Goal: Information Seeking & Learning: Check status

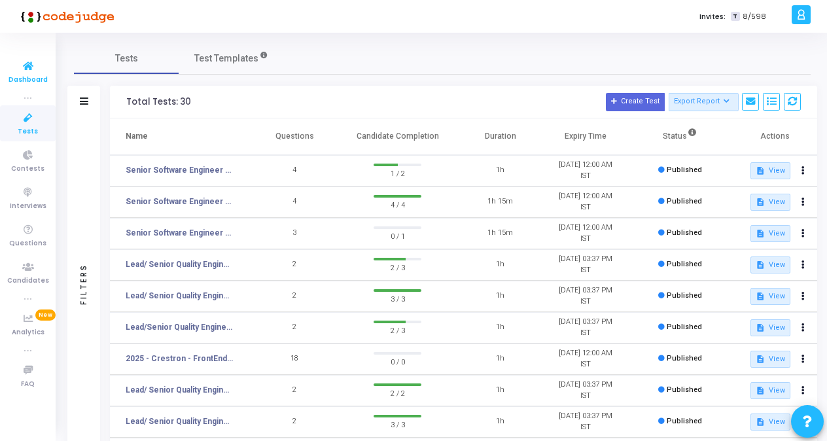
click at [29, 67] on icon at bounding box center [27, 66] width 27 height 16
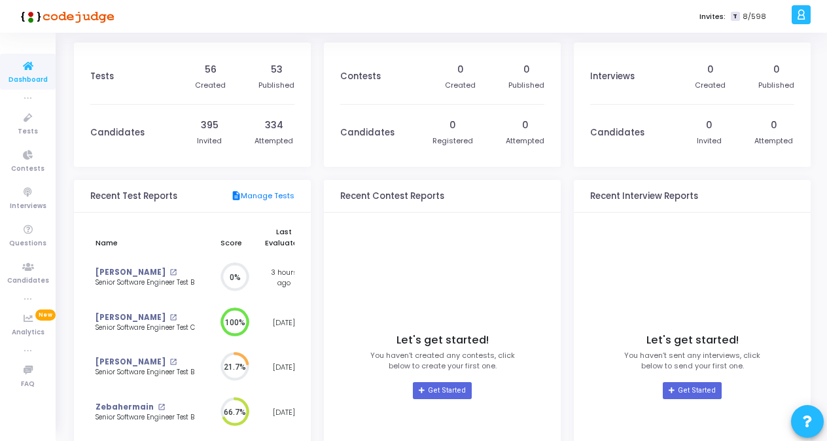
drag, startPoint x: 126, startPoint y: 17, endPoint x: 43, endPoint y: 26, distance: 83.6
click at [43, 26] on div at bounding box center [65, 16] width 131 height 33
drag, startPoint x: 43, startPoint y: 26, endPoint x: 201, endPoint y: 35, distance: 158.7
click at [201, 35] on div "Tests 56 Created 53 Published Candidates 395 Invited 334 Attempted Recent Test …" at bounding box center [443, 294] width 770 height 523
drag, startPoint x: 178, startPoint y: 198, endPoint x: 88, endPoint y: 202, distance: 89.8
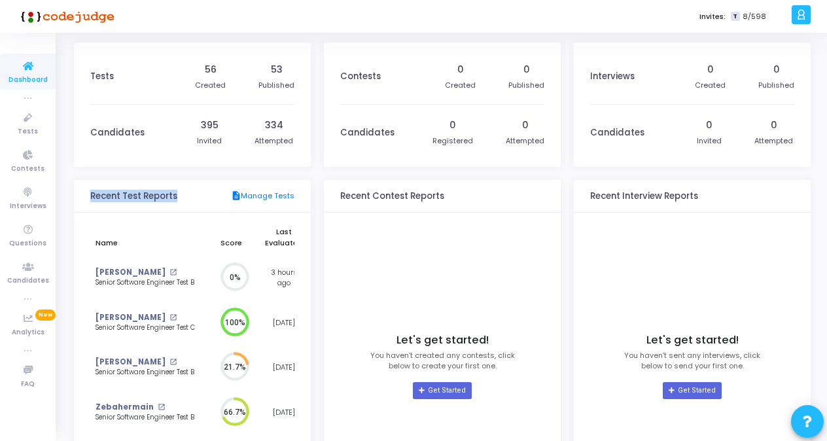
click at [88, 202] on kt-portlet-header "Recent Test Reports description Manage Tests" at bounding box center [192, 196] width 237 height 33
drag, startPoint x: 88, startPoint y: 202, endPoint x: 74, endPoint y: 212, distance: 17.8
click at [74, 212] on div "Tests 56 Created 53 Published Candidates 395 Invited 334 Attempted Recent Test …" at bounding box center [443, 294] width 770 height 503
click at [131, 271] on link "[PERSON_NAME]" at bounding box center [131, 272] width 70 height 11
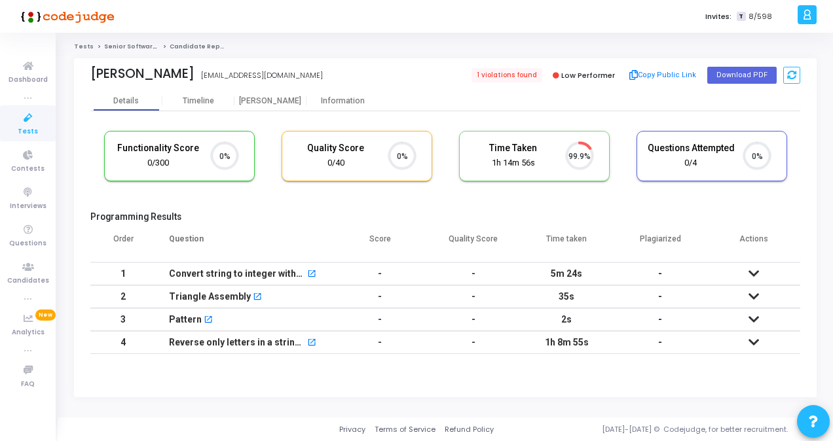
scroll to position [6, 5]
click at [508, 79] on span "1 violations found" at bounding box center [506, 75] width 72 height 14
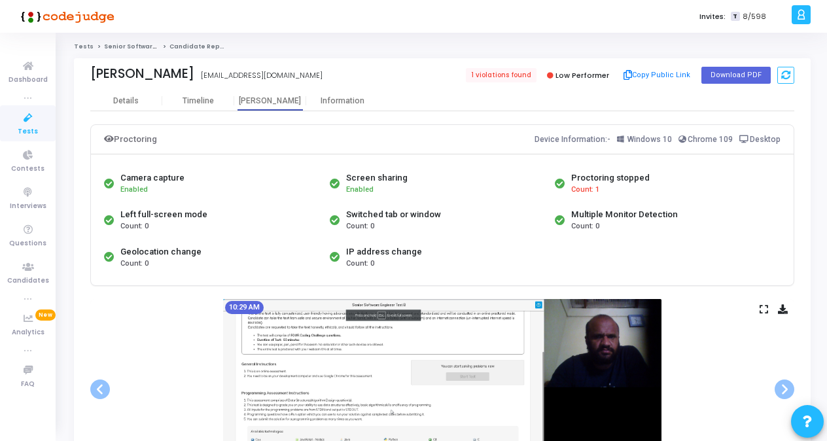
drag, startPoint x: 604, startPoint y: 191, endPoint x: 562, endPoint y: 192, distance: 41.9
click at [562, 192] on div "Proctoring stopped Count: 1" at bounding box center [665, 183] width 226 height 37
drag, startPoint x: 562, startPoint y: 192, endPoint x: 557, endPoint y: 247, distance: 54.5
click at [557, 247] on div "Camera capture Enabled Screen sharing Enabled Proctoring stopped Count: 1 Left …" at bounding box center [442, 220] width 683 height 111
click at [137, 101] on div "Details" at bounding box center [126, 101] width 26 height 10
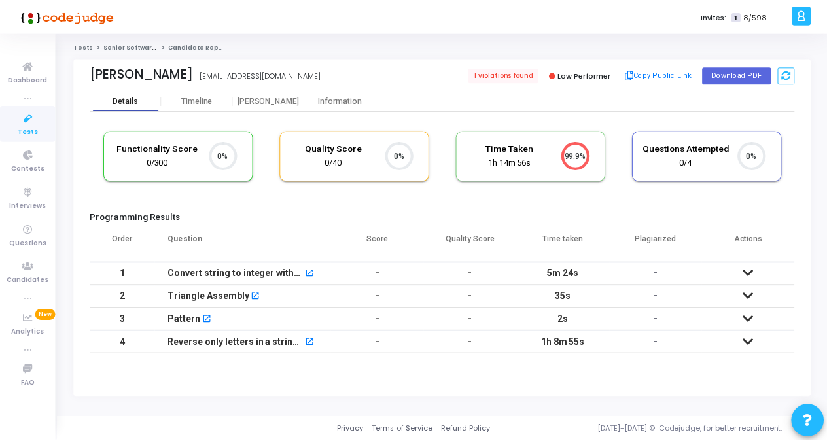
scroll to position [27, 33]
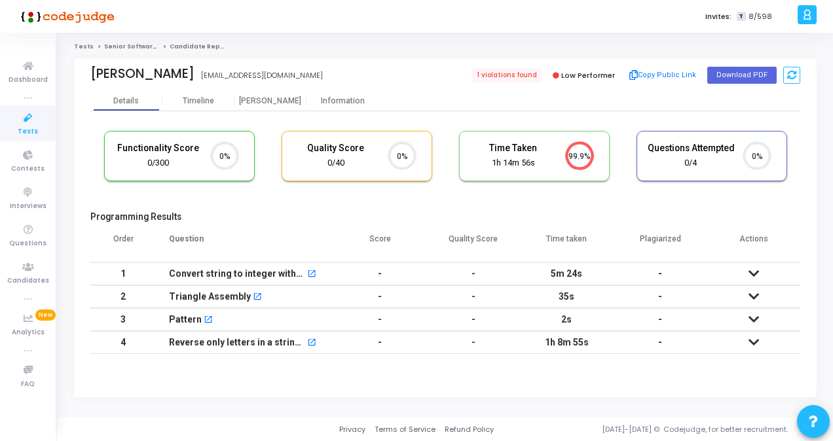
click at [757, 272] on td at bounding box center [753, 273] width 94 height 23
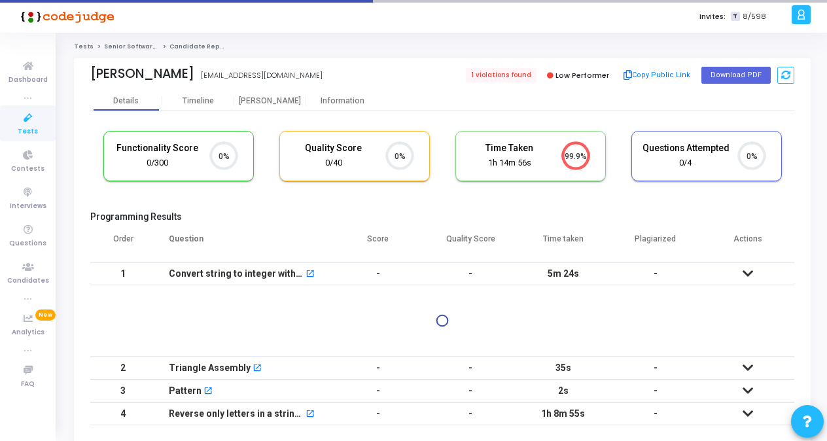
click at [757, 272] on td at bounding box center [748, 273] width 92 height 23
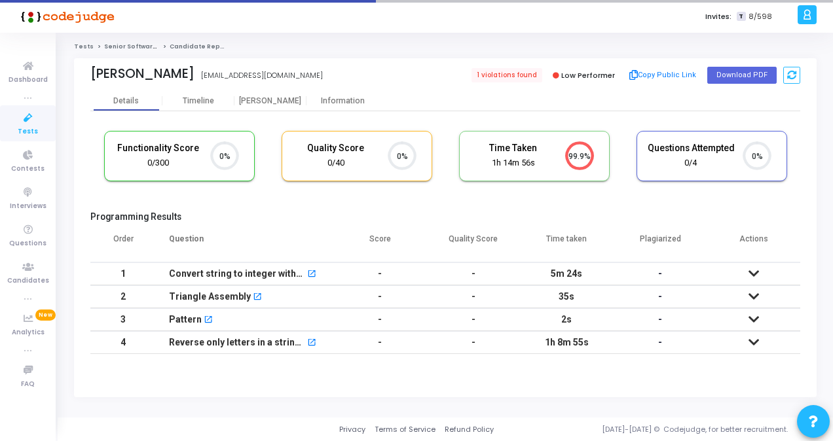
click at [749, 269] on icon at bounding box center [753, 273] width 10 height 9
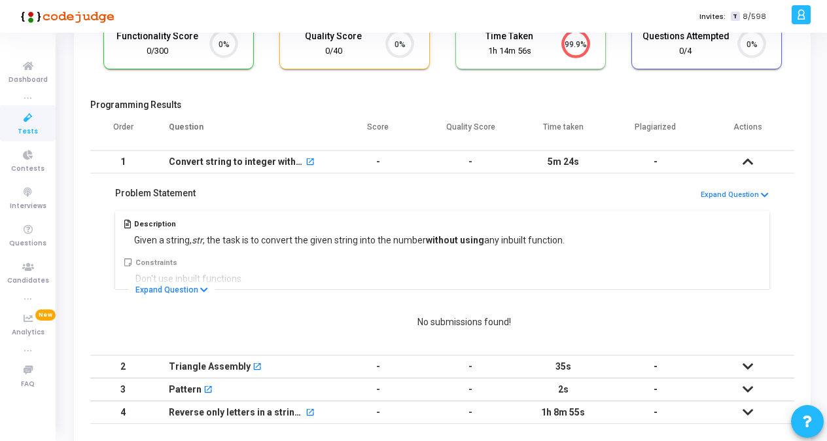
scroll to position [113, 0]
click at [191, 293] on button "Expand Question" at bounding box center [171, 289] width 87 height 13
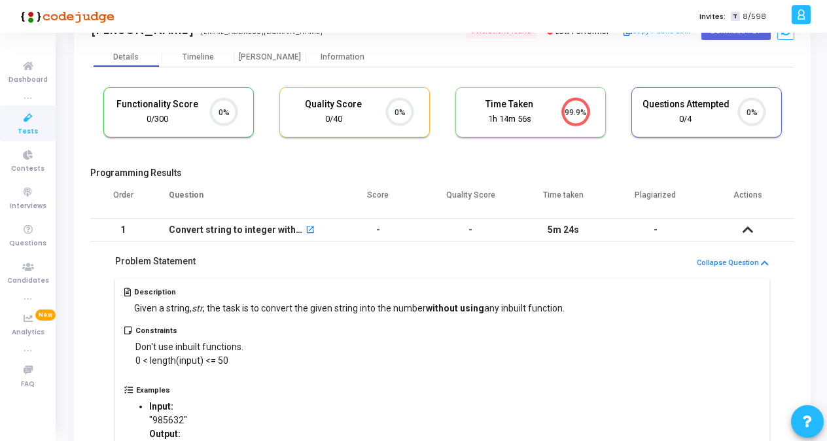
scroll to position [0, 0]
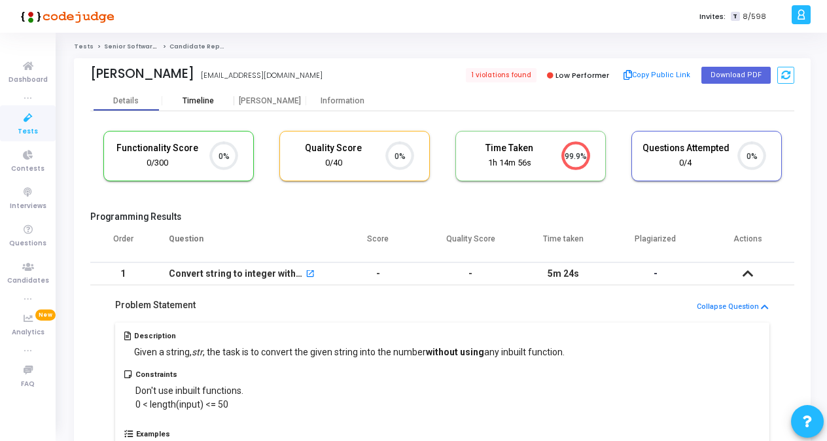
click at [215, 104] on div "Timeline" at bounding box center [198, 101] width 72 height 10
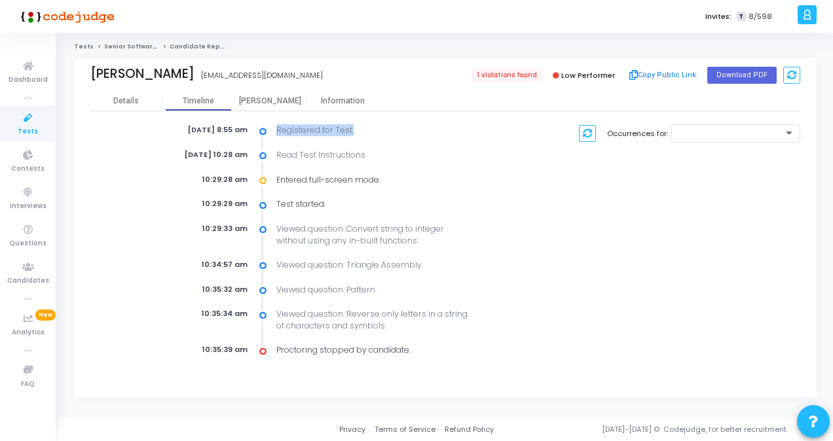
drag, startPoint x: 274, startPoint y: 128, endPoint x: 357, endPoint y: 125, distance: 83.9
click at [357, 125] on div "Registered for Test." at bounding box center [372, 130] width 206 height 12
drag, startPoint x: 276, startPoint y: 351, endPoint x: 420, endPoint y: 346, distance: 143.4
click at [420, 346] on div "Proctoring stopped by candidate." at bounding box center [372, 350] width 206 height 12
drag, startPoint x: 420, startPoint y: 346, endPoint x: 394, endPoint y: 377, distance: 40.0
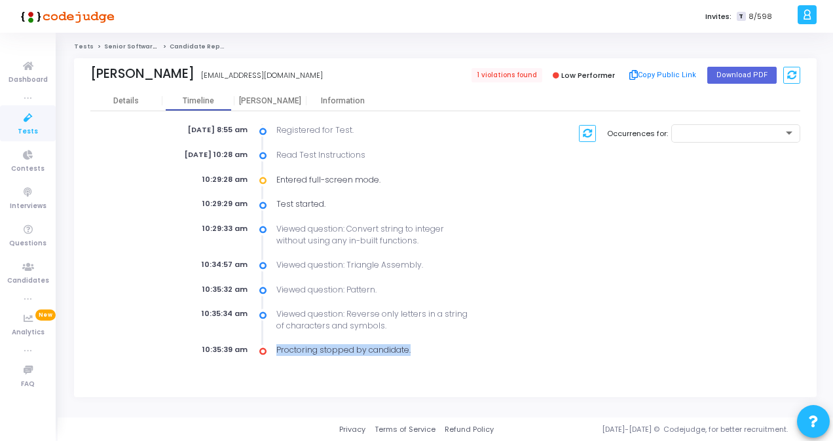
click at [394, 377] on kt-portlet-body "Details Timeline Proctor Information Aug 13th 2025, 8:55 am Registered for Test…" at bounding box center [445, 244] width 742 height 306
click at [276, 105] on div "[PERSON_NAME]" at bounding box center [270, 101] width 72 height 10
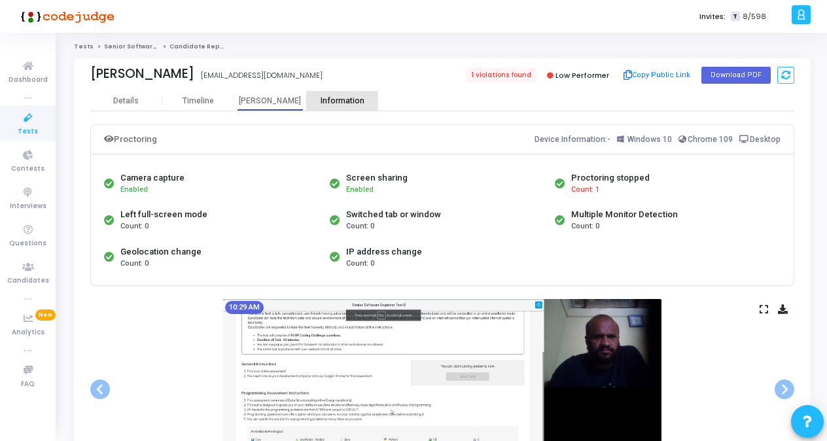
click at [319, 105] on div "Information" at bounding box center [342, 101] width 72 height 10
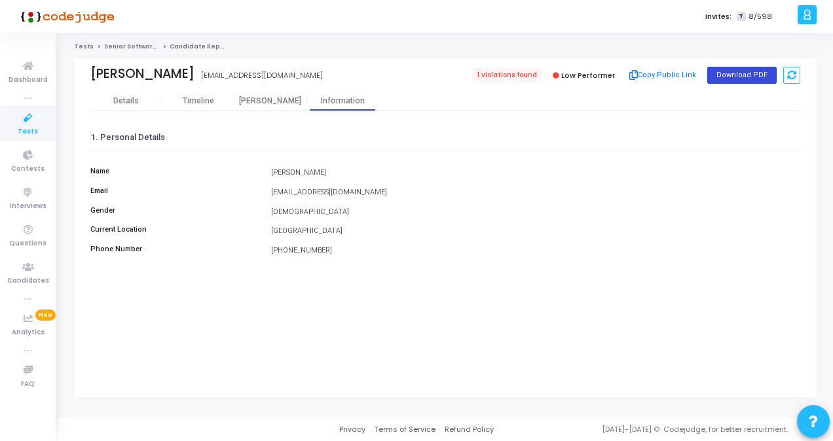
click at [732, 79] on button "Download PDF" at bounding box center [741, 75] width 69 height 17
click at [33, 80] on span "Dashboard" at bounding box center [28, 80] width 39 height 11
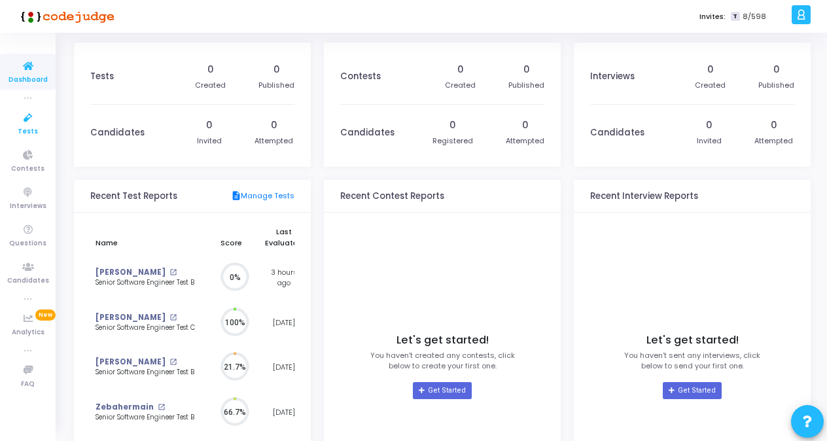
click at [33, 128] on span "Tests" at bounding box center [28, 131] width 20 height 11
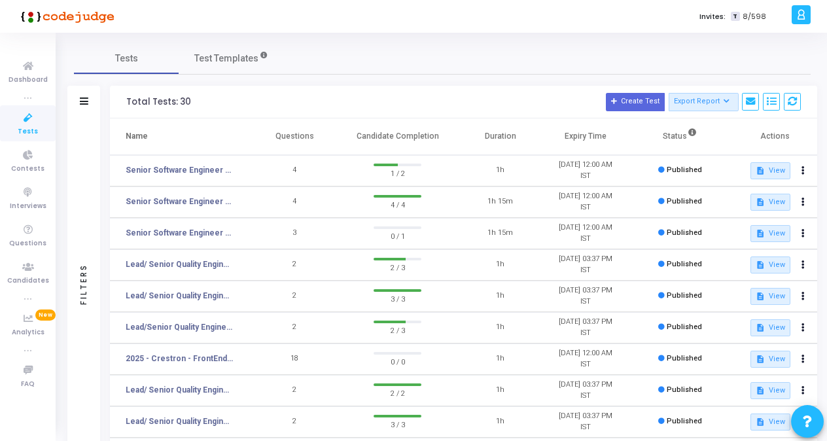
scroll to position [42, 0]
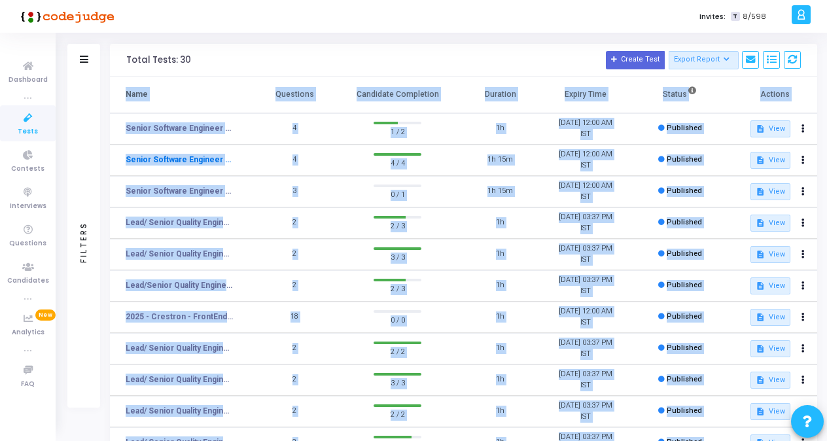
click at [215, 166] on body "</div></div> s shilpa.gowda Billings Subscribe to a plan of your choice Setting…" at bounding box center [413, 178] width 827 height 441
drag, startPoint x: 215, startPoint y: 165, endPoint x: 256, endPoint y: 62, distance: 111.1
click at [256, 62] on h3 "Total Tests: 30 Create Test Export Report Id Name Job Role Questions Candidate …" at bounding box center [463, 60] width 675 height 18
click at [271, 48] on div "Total Tests: 30 Create Test Export Report Id Name Job Role Questions Candidate …" at bounding box center [464, 60] width 708 height 33
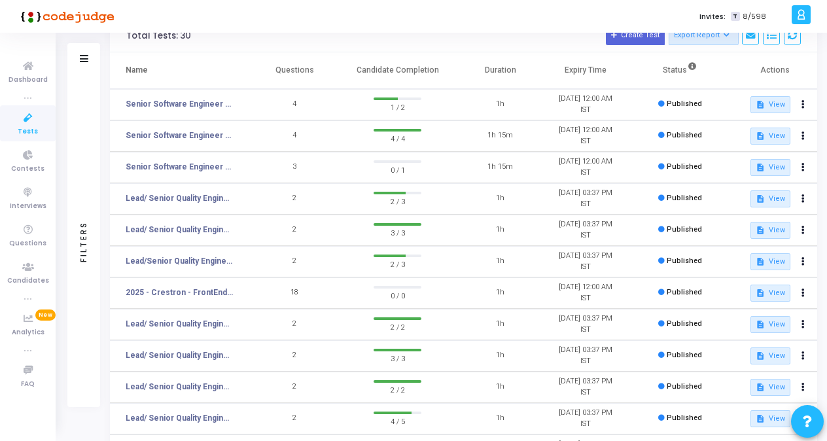
scroll to position [67, 0]
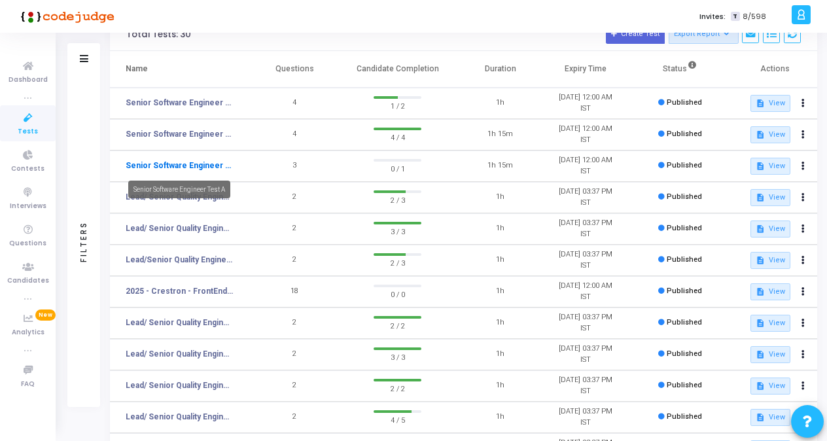
click at [208, 162] on link "Senior Software Engineer Test A" at bounding box center [179, 166] width 107 height 12
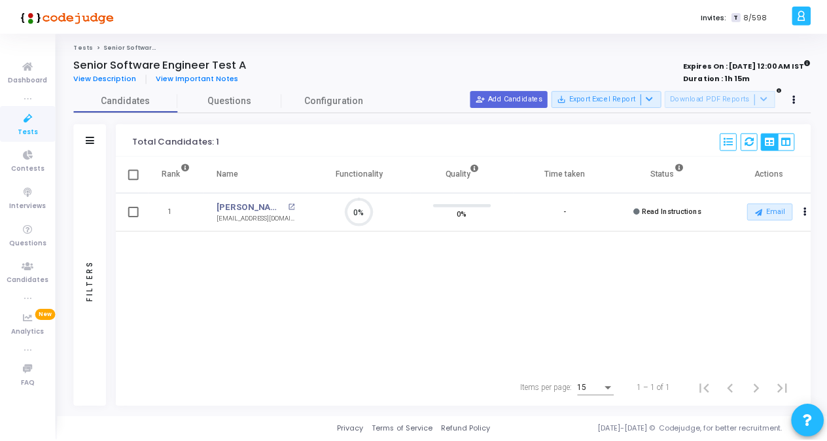
scroll to position [27, 33]
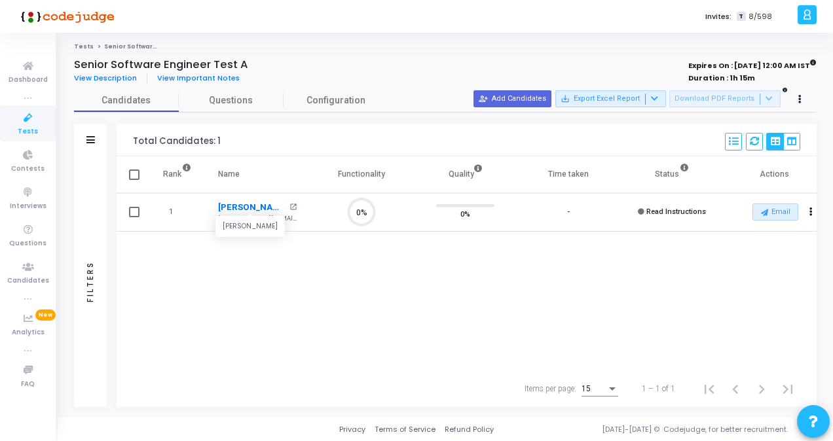
click at [269, 208] on link "[PERSON_NAME]" at bounding box center [252, 207] width 68 height 13
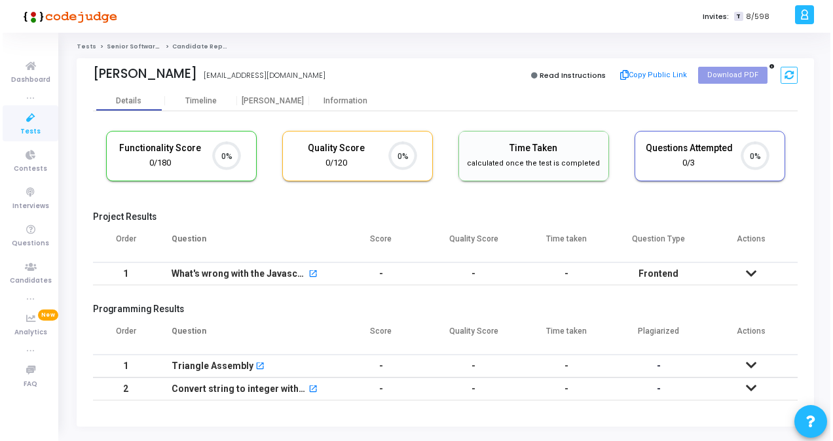
scroll to position [27, 33]
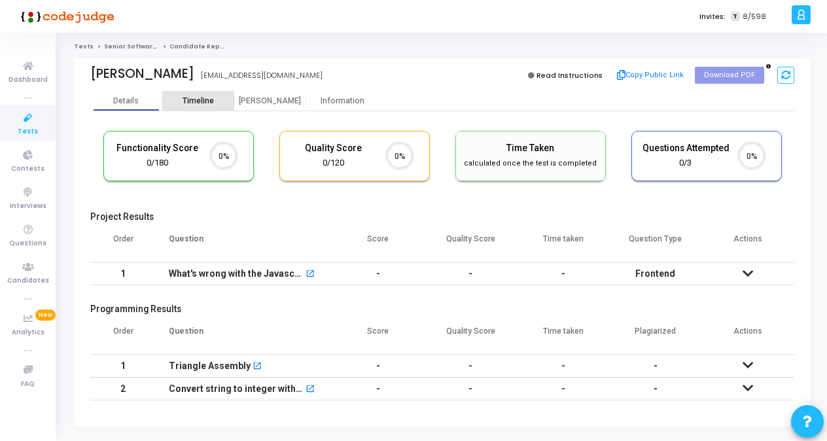
click at [211, 103] on div "Timeline" at bounding box center [198, 101] width 31 height 10
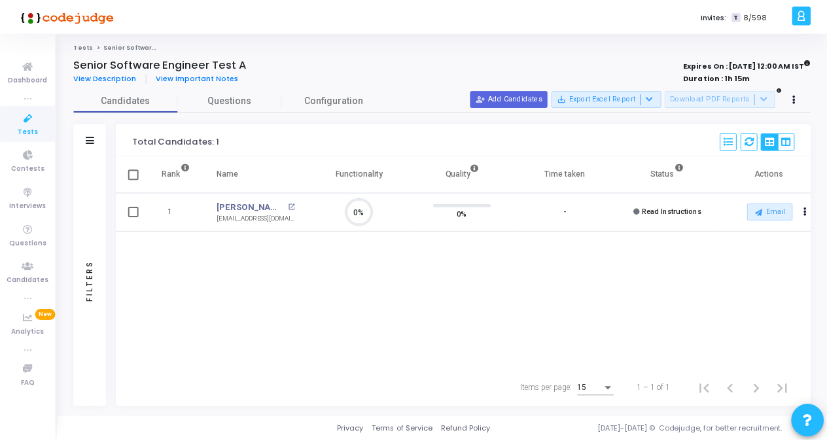
scroll to position [27, 33]
click at [30, 135] on span "Tests" at bounding box center [28, 131] width 20 height 11
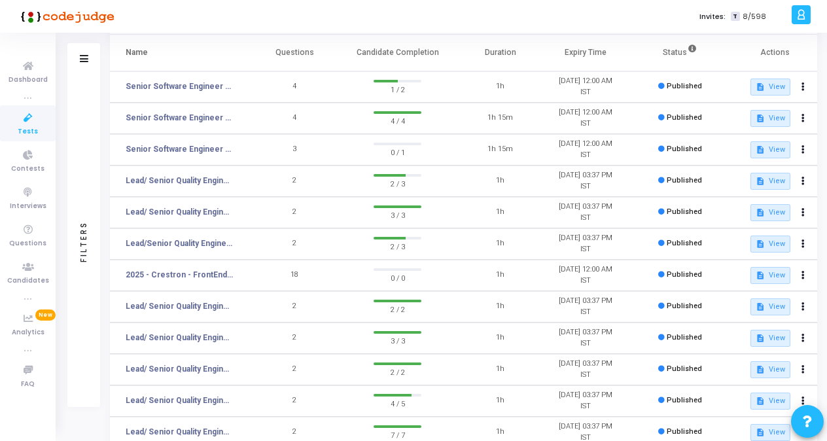
scroll to position [84, 0]
click at [207, 210] on link "Lead/ Senior Quality Engineer Test 7" at bounding box center [179, 212] width 107 height 12
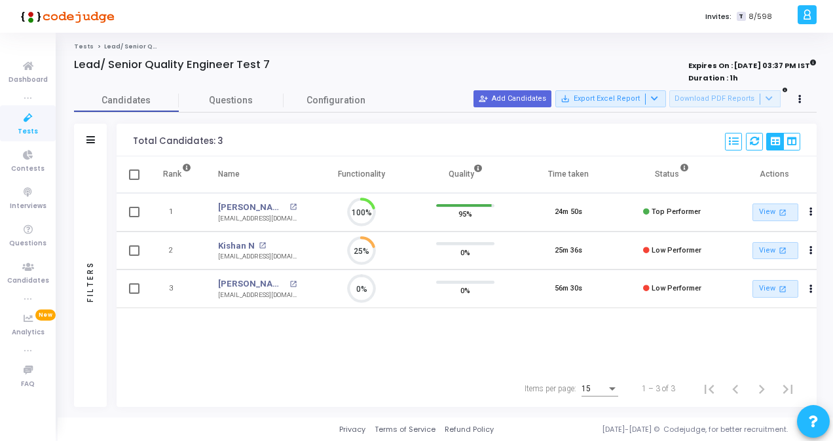
scroll to position [27, 33]
click at [259, 207] on link "Sreelakshmi K" at bounding box center [252, 207] width 68 height 13
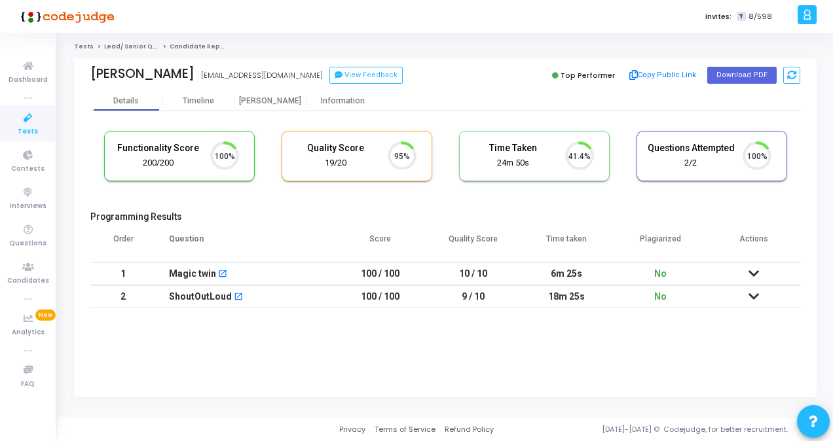
scroll to position [27, 33]
click at [741, 79] on button "Download PDF" at bounding box center [741, 75] width 69 height 17
click at [25, 197] on icon at bounding box center [27, 193] width 27 height 16
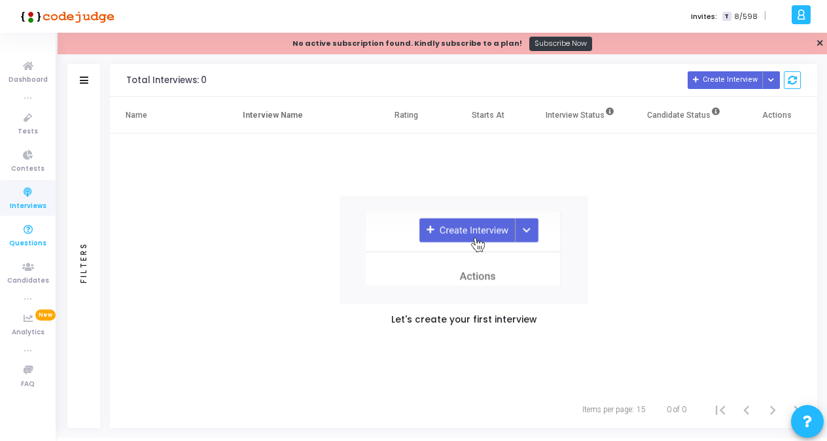
click at [18, 245] on span "Questions" at bounding box center [27, 243] width 37 height 11
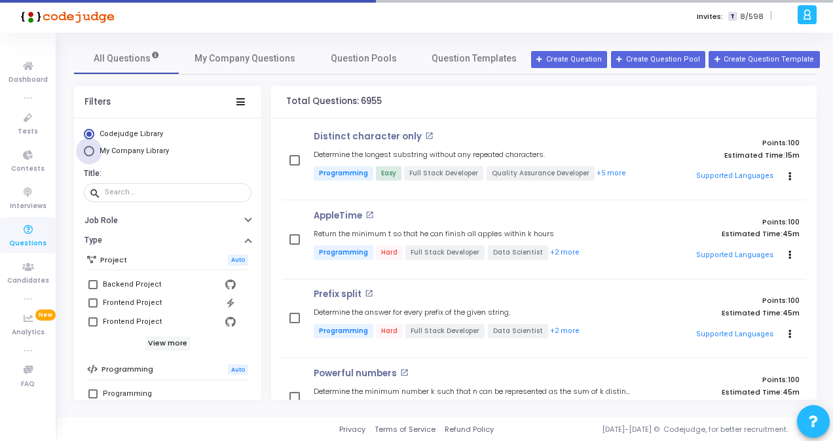
click at [133, 151] on span "My Company Library" at bounding box center [133, 151] width 69 height 9
click at [94, 151] on input "My Company Library" at bounding box center [89, 151] width 10 height 10
radio input "true"
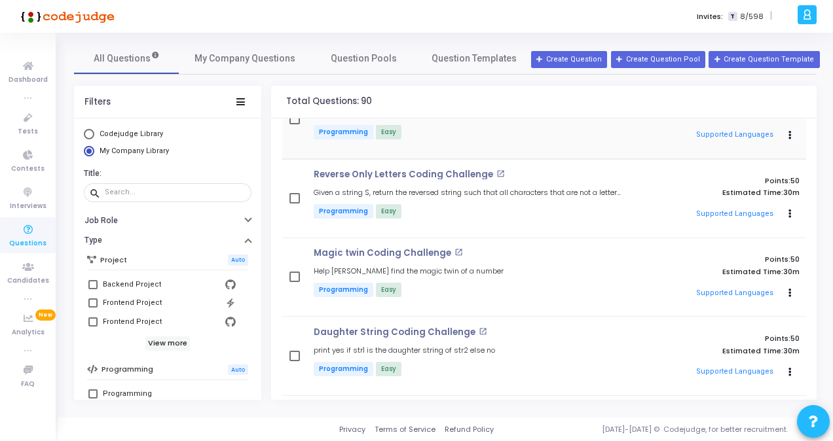
scroll to position [44, 0]
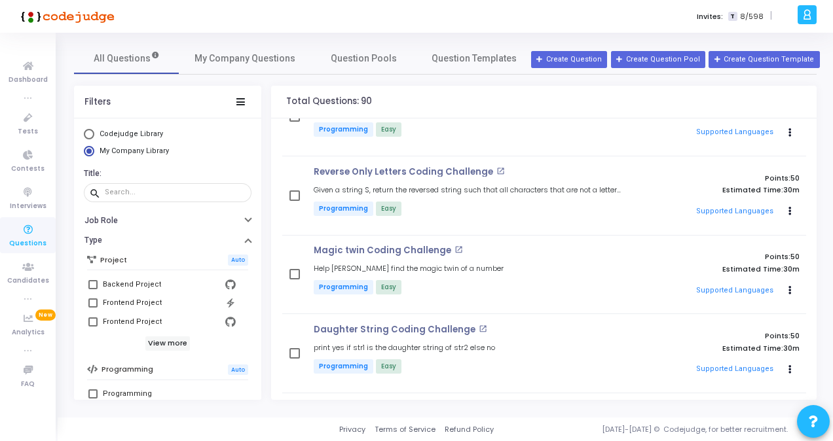
click at [137, 136] on span "Codejudge Library" at bounding box center [130, 134] width 63 height 9
click at [94, 136] on input "Codejudge Library" at bounding box center [89, 134] width 10 height 10
radio input "true"
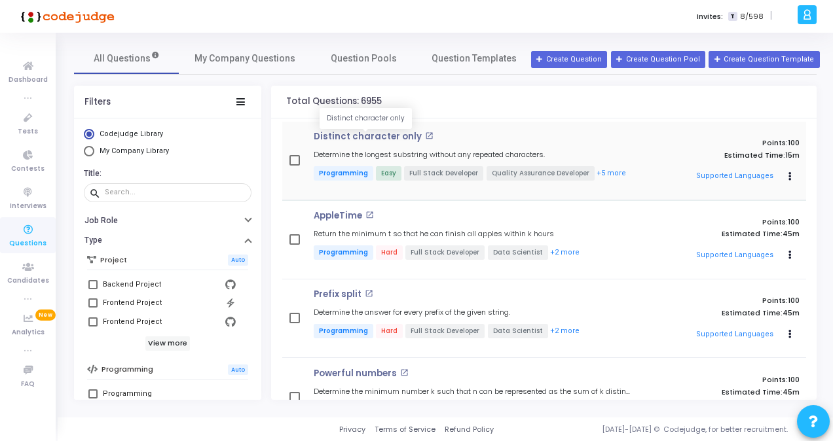
click at [403, 140] on p "Distinct character only" at bounding box center [368, 137] width 108 height 10
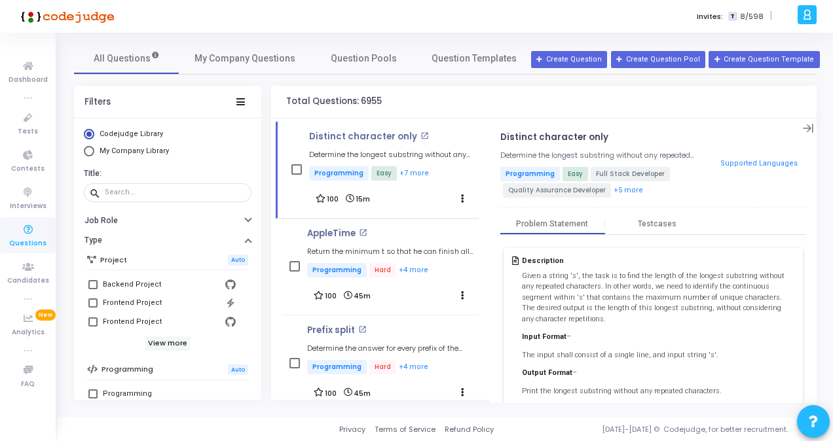
click at [482, 98] on div "Total Questions: 6955" at bounding box center [543, 102] width 545 height 33
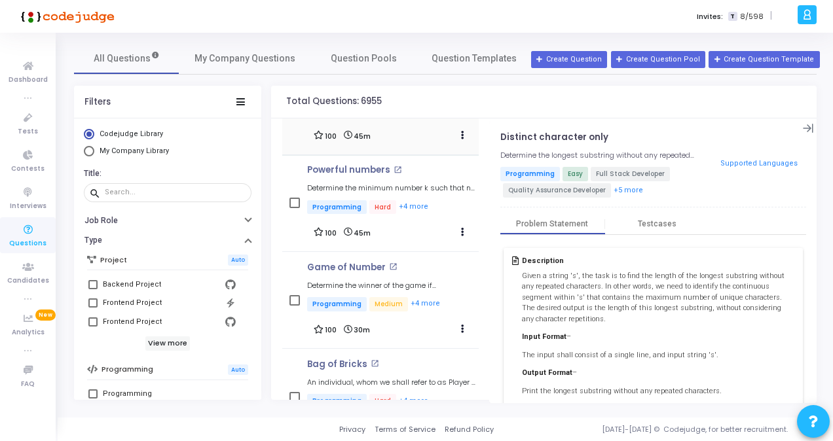
scroll to position [269, 0]
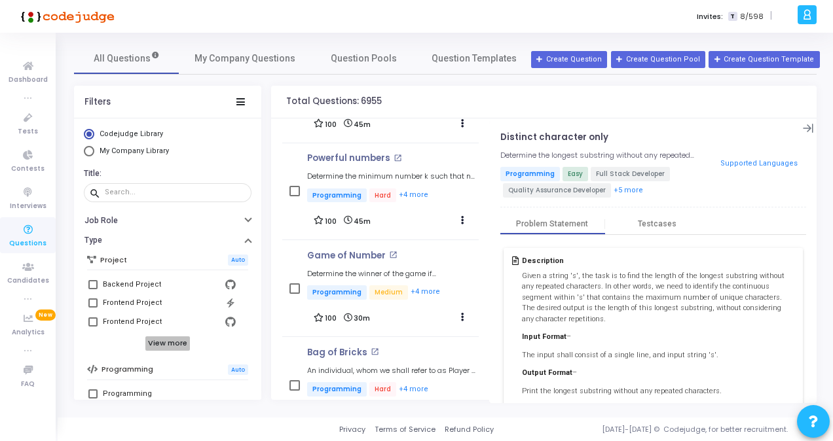
click at [162, 342] on h6 "View more" at bounding box center [167, 343] width 45 height 14
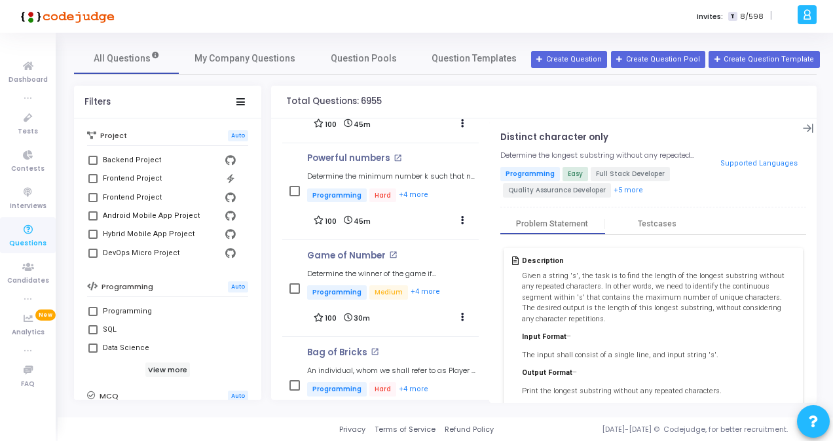
scroll to position [131, 0]
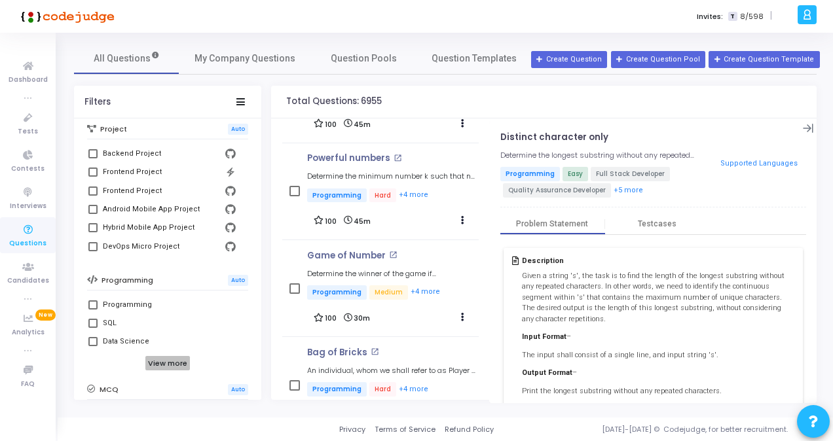
click at [164, 361] on h6 "View more" at bounding box center [167, 363] width 45 height 14
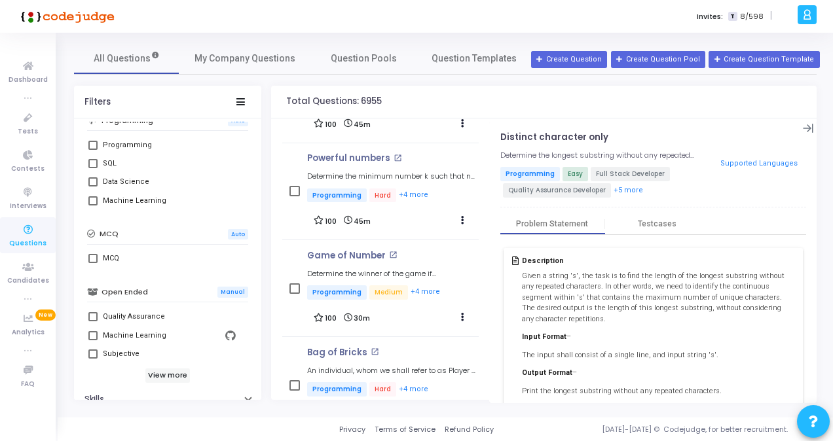
scroll to position [281, 0]
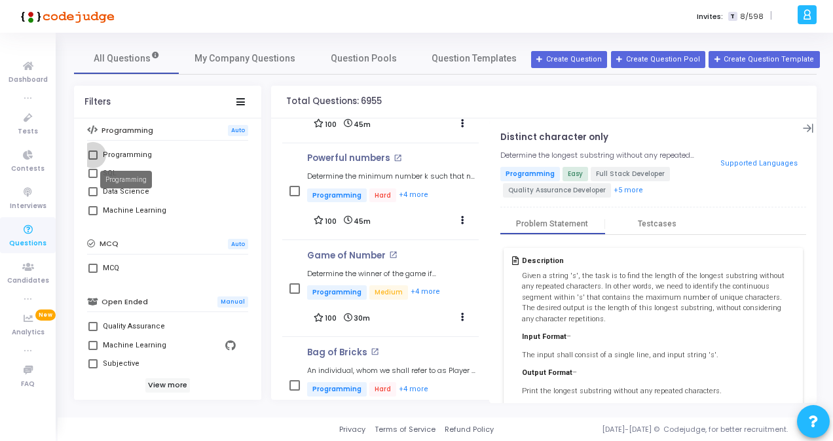
click at [113, 151] on div "Programming" at bounding box center [127, 155] width 49 height 16
click at [93, 160] on input "Programming" at bounding box center [92, 160] width 1 height 1
checkbox input "true"
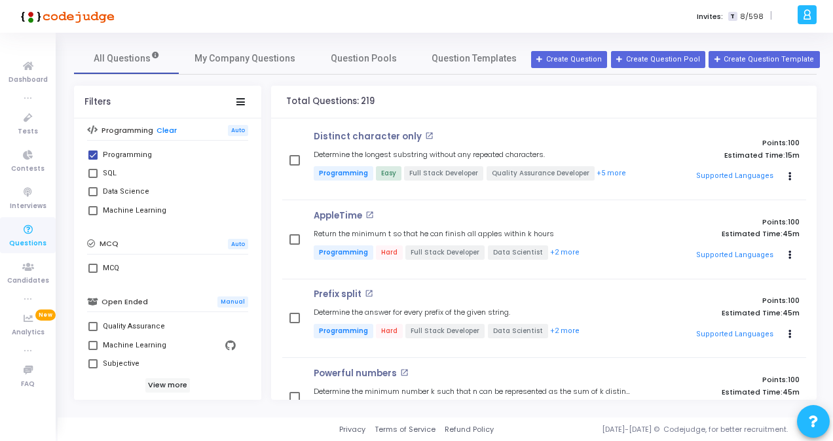
drag, startPoint x: 372, startPoint y: 99, endPoint x: 287, endPoint y: 106, distance: 85.3
click at [287, 106] on div "Total Questions: 219" at bounding box center [543, 102] width 545 height 33
click at [524, 101] on div "Total Questions: 219" at bounding box center [543, 102] width 545 height 33
click at [14, 264] on icon at bounding box center [27, 267] width 27 height 16
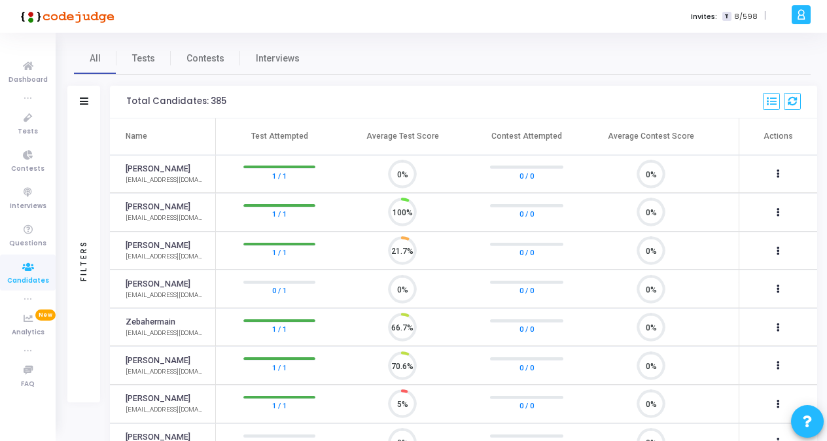
scroll to position [27, 33]
click at [156, 211] on link "[PERSON_NAME]" at bounding box center [158, 207] width 65 height 12
click at [145, 209] on link "[PERSON_NAME]" at bounding box center [158, 207] width 65 height 12
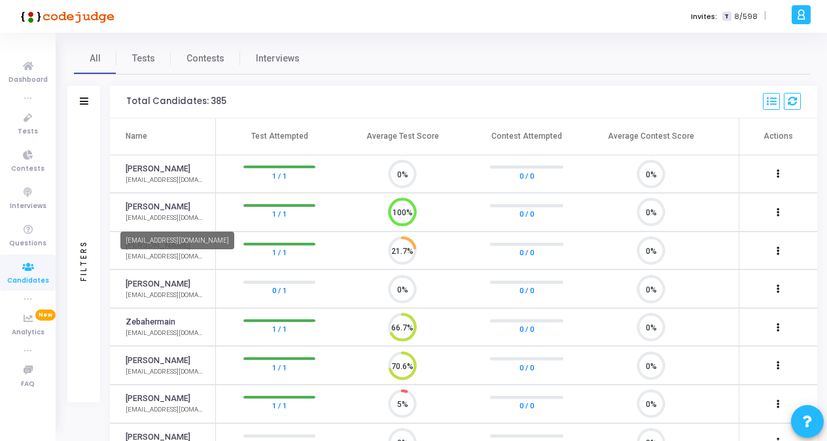
click at [135, 219] on div "[EMAIL_ADDRESS][DOMAIN_NAME]" at bounding box center [164, 218] width 77 height 10
click at [399, 208] on circle at bounding box center [402, 212] width 16 height 16
click at [136, 203] on link "[PERSON_NAME]" at bounding box center [158, 207] width 65 height 12
drag, startPoint x: 136, startPoint y: 203, endPoint x: 141, endPoint y: 219, distance: 16.6
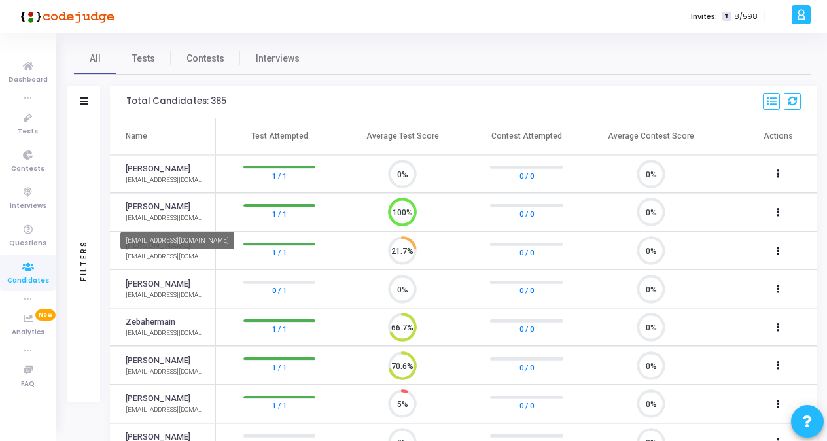
click at [141, 219] on div "[EMAIL_ADDRESS][DOMAIN_NAME]" at bounding box center [164, 218] width 77 height 10
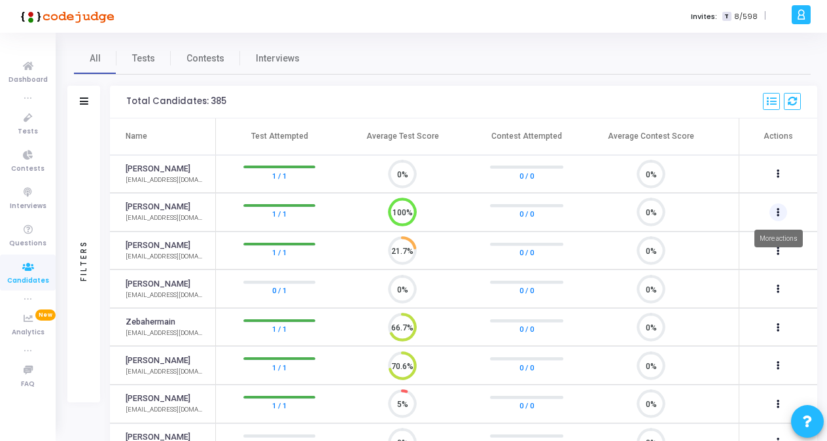
click at [782, 206] on button at bounding box center [779, 213] width 18 height 18
click at [408, 213] on div at bounding box center [413, 220] width 827 height 441
click at [408, 213] on circle at bounding box center [402, 212] width 16 height 16
click at [16, 119] on icon at bounding box center [27, 118] width 27 height 16
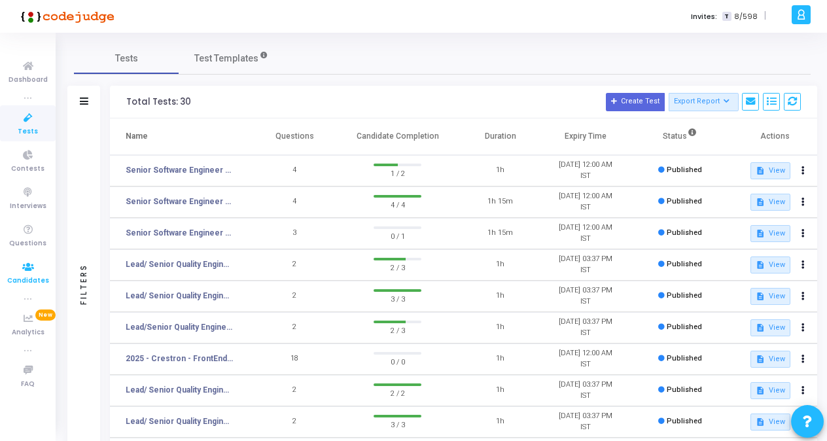
click at [45, 271] on link "Candidates" at bounding box center [28, 273] width 56 height 36
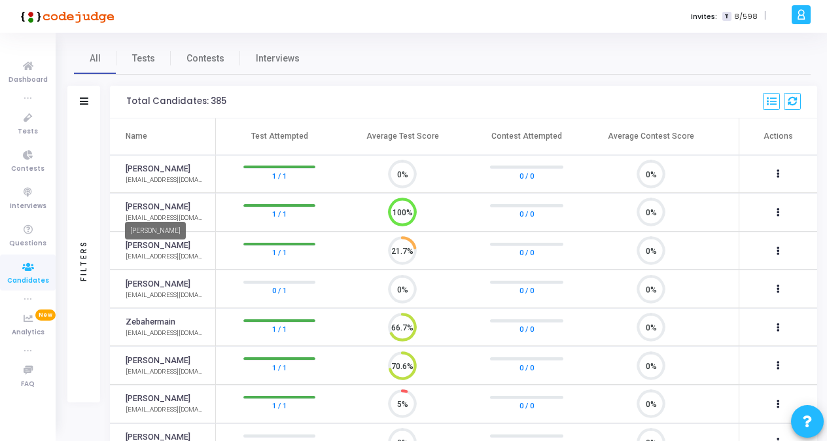
click at [147, 207] on link "[PERSON_NAME]" at bounding box center [158, 207] width 65 height 12
drag, startPoint x: 147, startPoint y: 207, endPoint x: 177, endPoint y: 245, distance: 49.0
click at [177, 245] on link "[PERSON_NAME]" at bounding box center [158, 246] width 65 height 12
drag, startPoint x: 177, startPoint y: 245, endPoint x: 156, endPoint y: 62, distance: 185.1
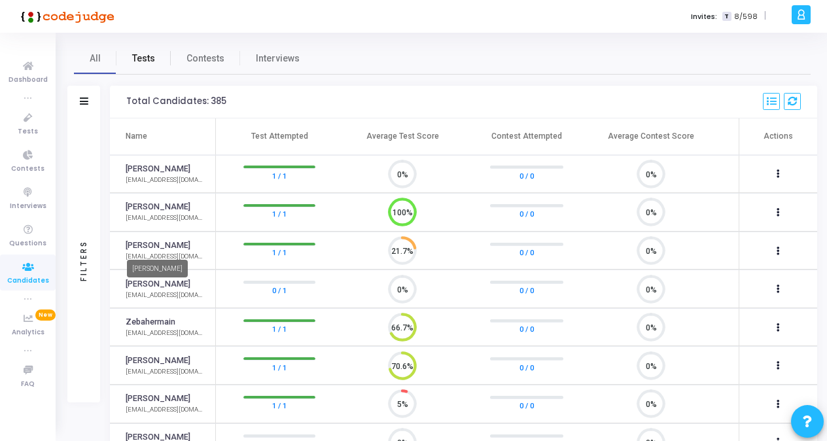
click at [156, 62] on link "Tests" at bounding box center [144, 58] width 54 height 31
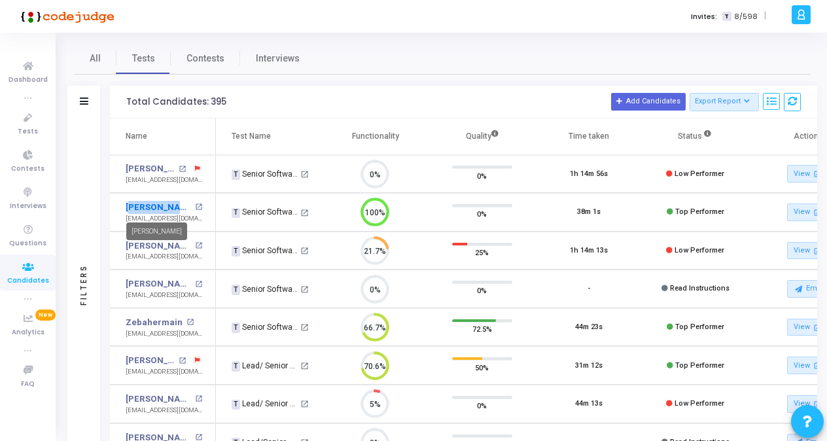
drag, startPoint x: 113, startPoint y: 209, endPoint x: 162, endPoint y: 200, distance: 50.5
click at [162, 200] on td "Sai Krishna open_in_new sai29g@gmail.com" at bounding box center [163, 212] width 106 height 39
drag, startPoint x: 162, startPoint y: 200, endPoint x: 181, endPoint y: 209, distance: 20.5
click at [181, 209] on td "Sai Krishna open_in_new sai29g@gmail.com" at bounding box center [163, 212] width 106 height 39
click at [195, 207] on mat-icon "open_in_new" at bounding box center [198, 207] width 7 height 7
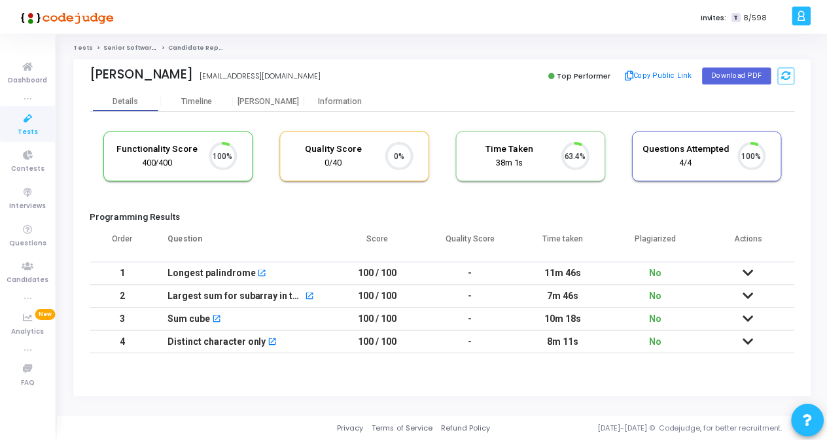
scroll to position [27, 33]
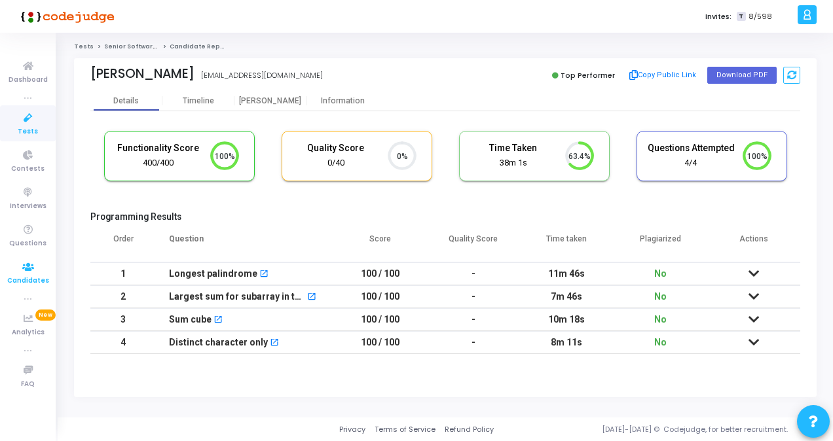
click at [20, 284] on span "Candidates" at bounding box center [28, 281] width 42 height 11
